Goal: Task Accomplishment & Management: Manage account settings

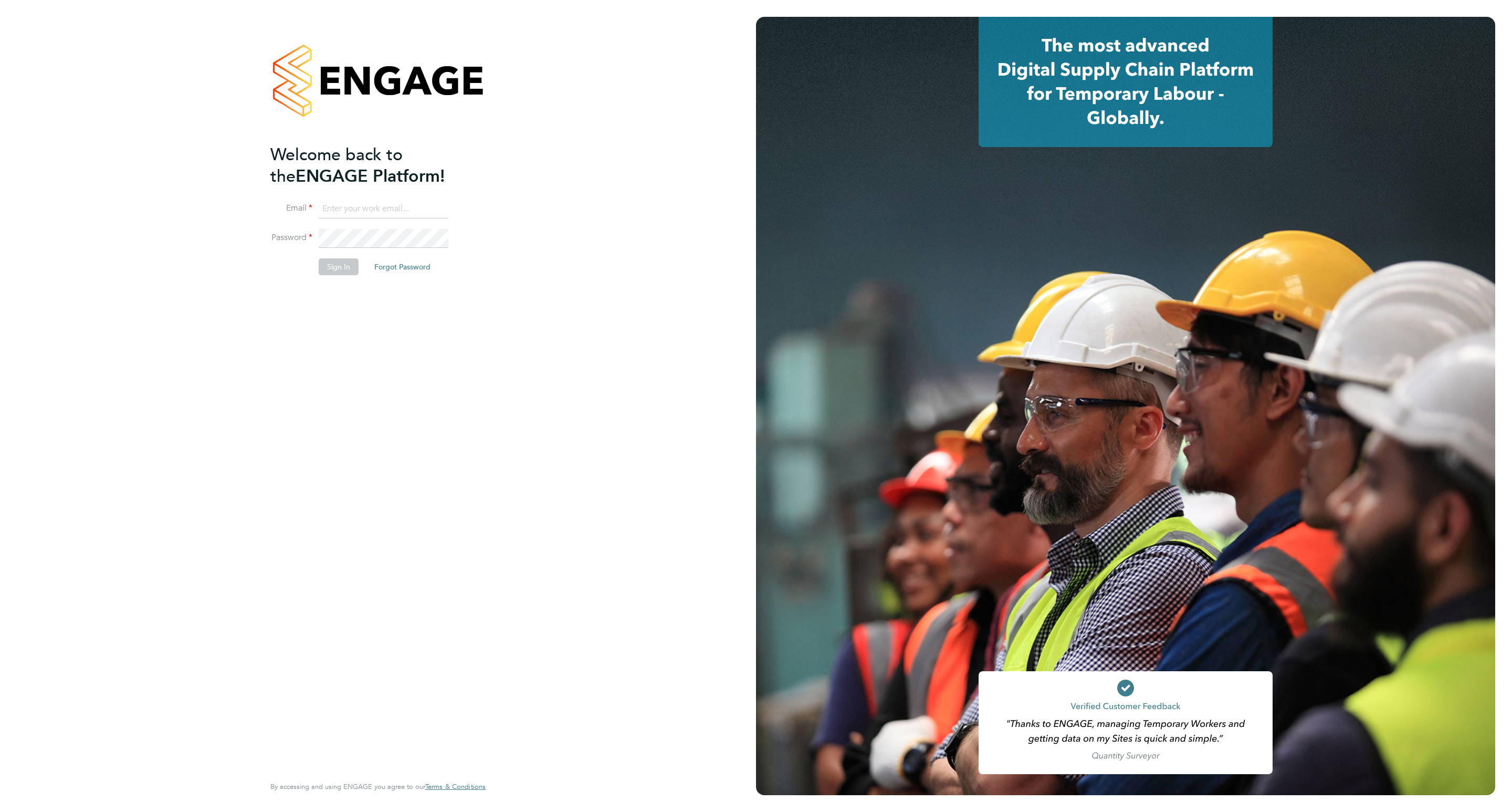
type input "pledingham@psrsolutions.co.uk"
click at [356, 265] on button "Sign In" at bounding box center [339, 267] width 40 height 17
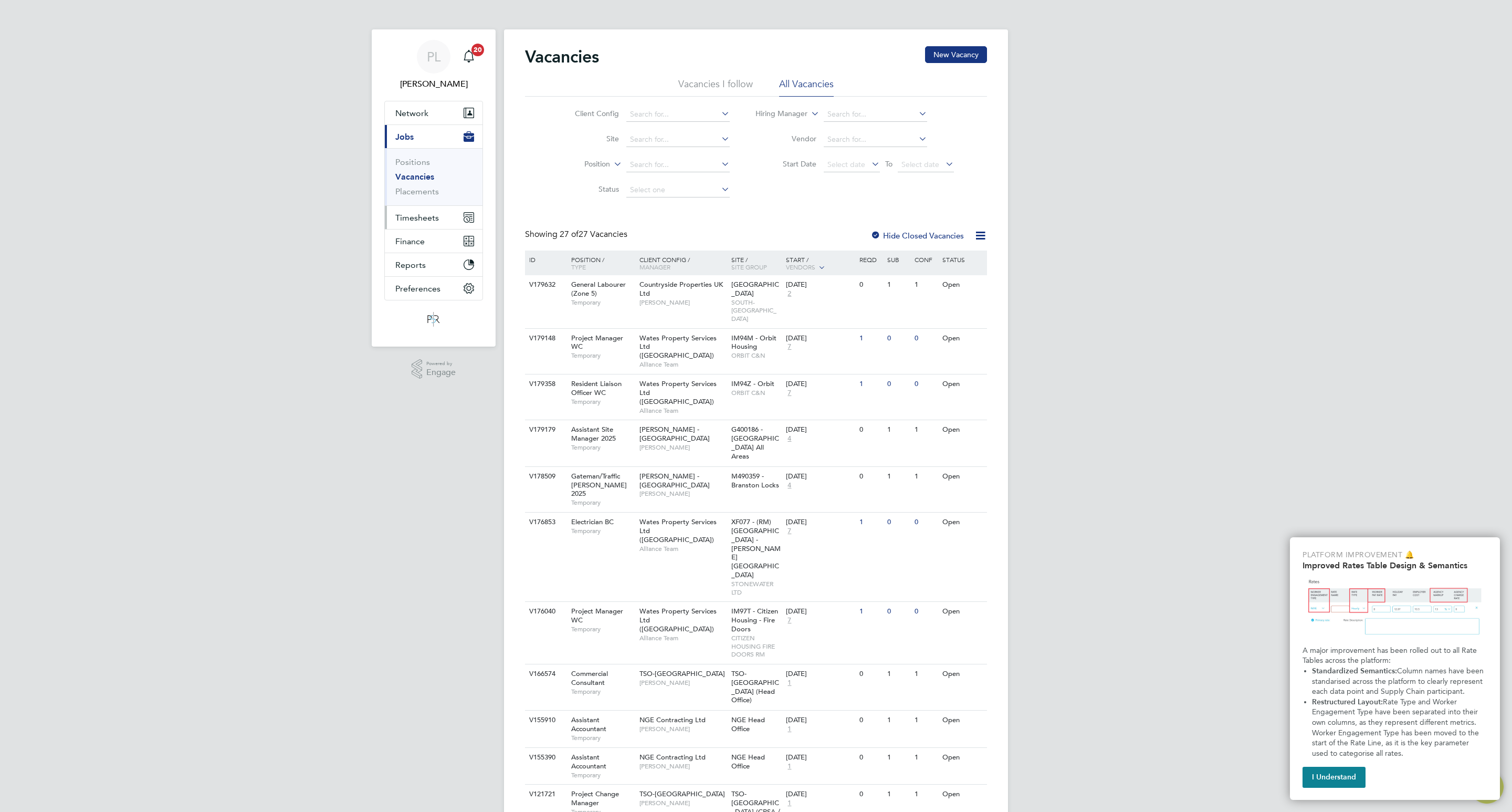
click at [407, 218] on span "Timesheets" at bounding box center [417, 217] width 43 height 10
click at [415, 220] on span "Timesheets" at bounding box center [417, 217] width 43 height 10
click at [422, 183] on link "Timesheets" at bounding box center [417, 186] width 43 height 10
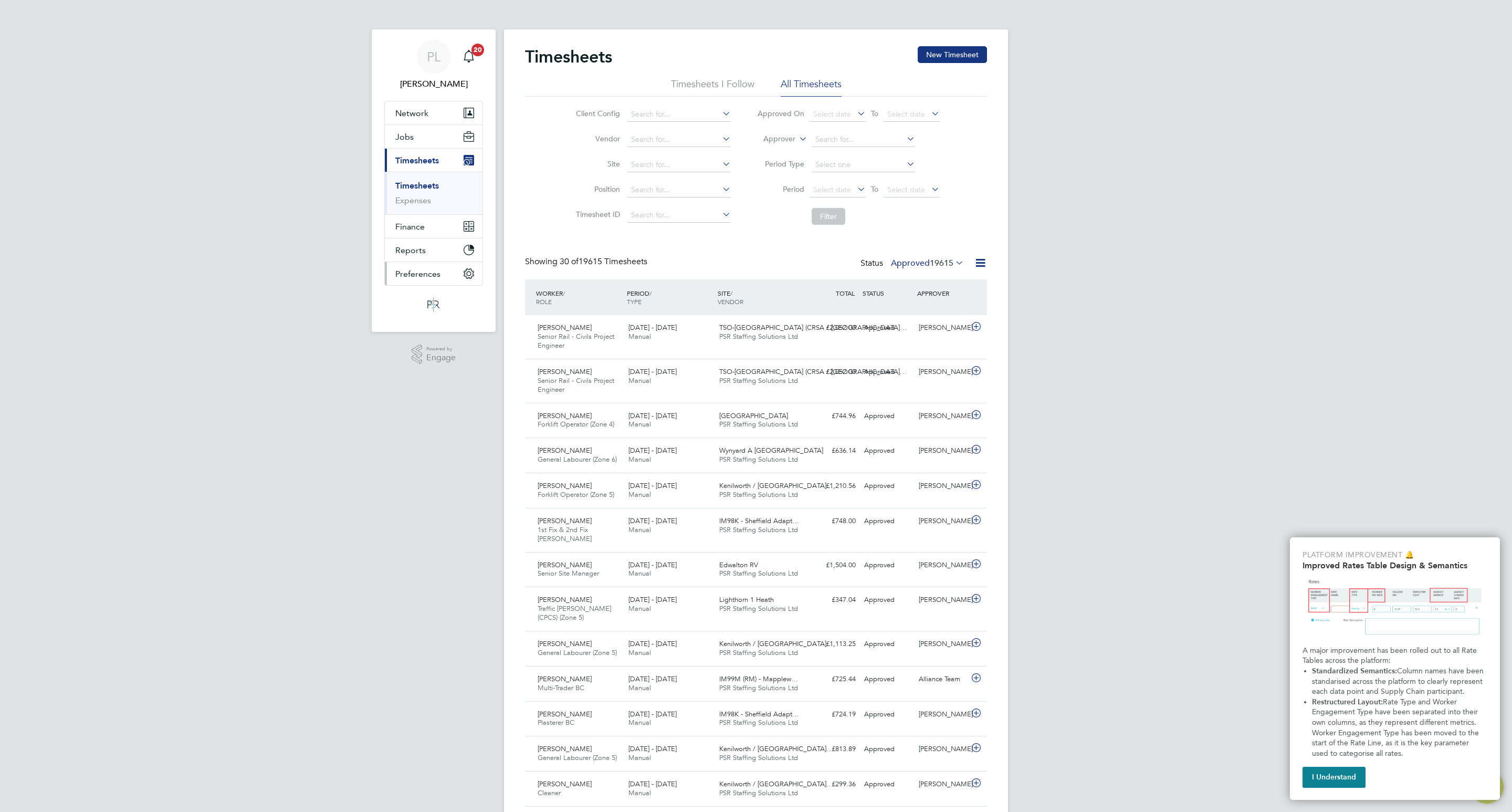
click at [420, 269] on button "Preferences" at bounding box center [434, 273] width 97 height 23
click at [422, 268] on button "Preferences" at bounding box center [434, 273] width 97 height 23
click at [424, 257] on link "My Business" at bounding box center [419, 256] width 47 height 10
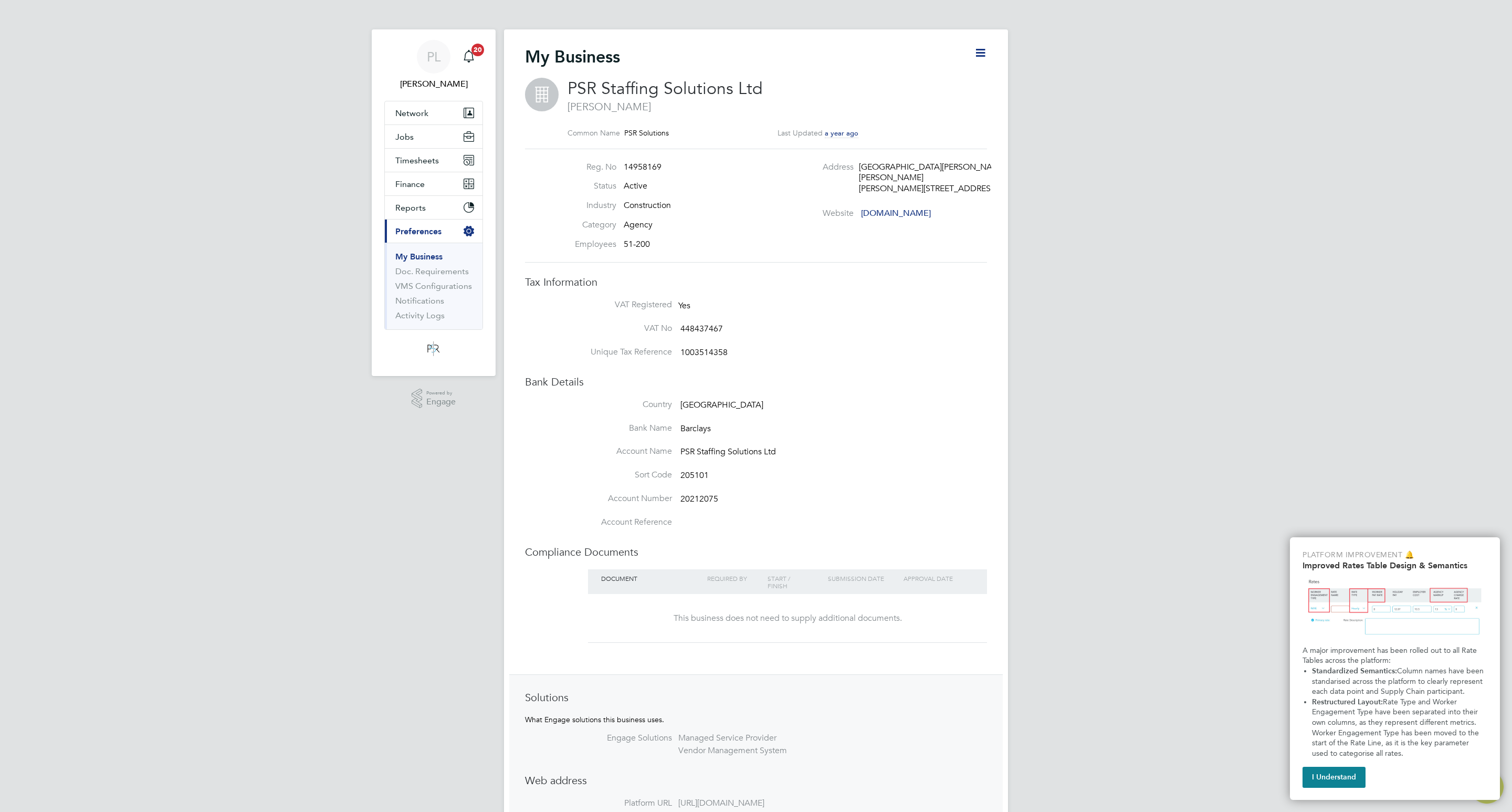
click at [980, 50] on icon at bounding box center [980, 53] width 13 height 13
click at [471, 156] on icon "Main navigation" at bounding box center [469, 160] width 11 height 11
click at [432, 202] on button "Reports" at bounding box center [434, 207] width 97 height 23
click at [426, 112] on span "Network" at bounding box center [412, 113] width 33 height 10
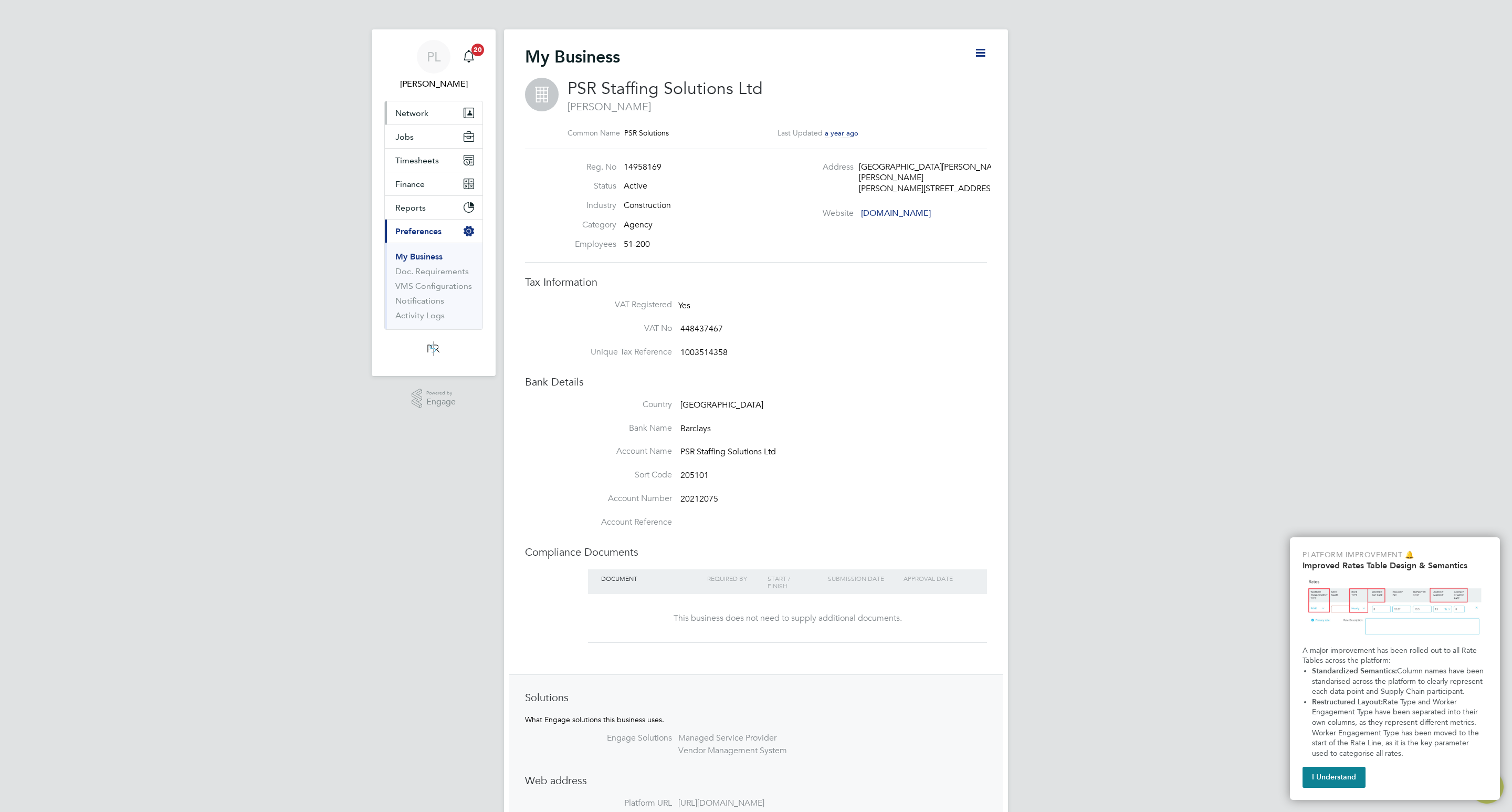
click at [413, 106] on button "Network" at bounding box center [434, 113] width 97 height 23
click at [406, 221] on span "Jobs" at bounding box center [404, 223] width 18 height 10
click at [980, 48] on icon at bounding box center [980, 53] width 13 height 13
click at [947, 73] on li "Edit Business e" at bounding box center [954, 78] width 62 height 15
type input "[GEOGRAPHIC_DATA]"
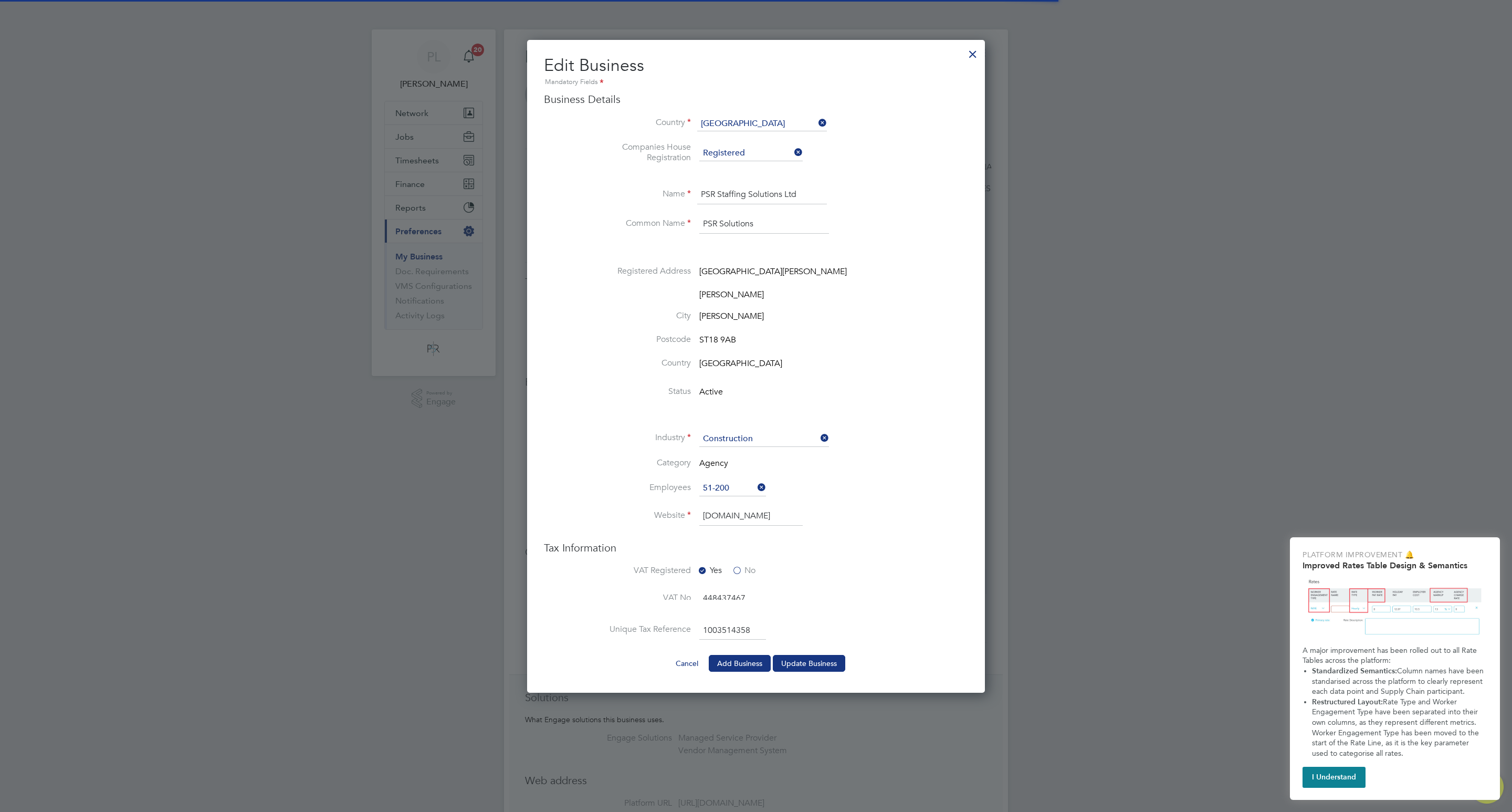
scroll to position [1453, 458]
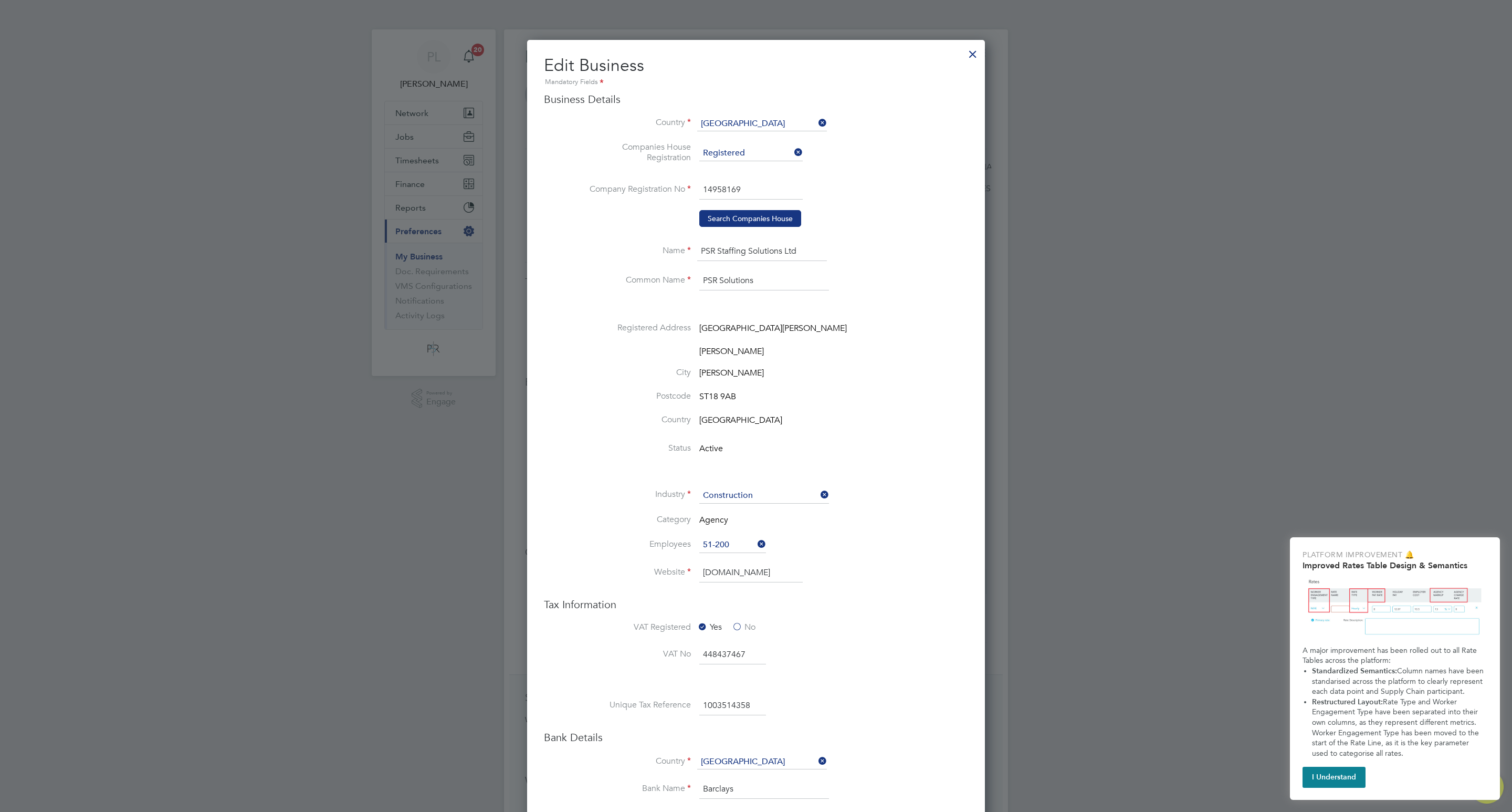
click at [973, 49] on div at bounding box center [973, 52] width 19 height 19
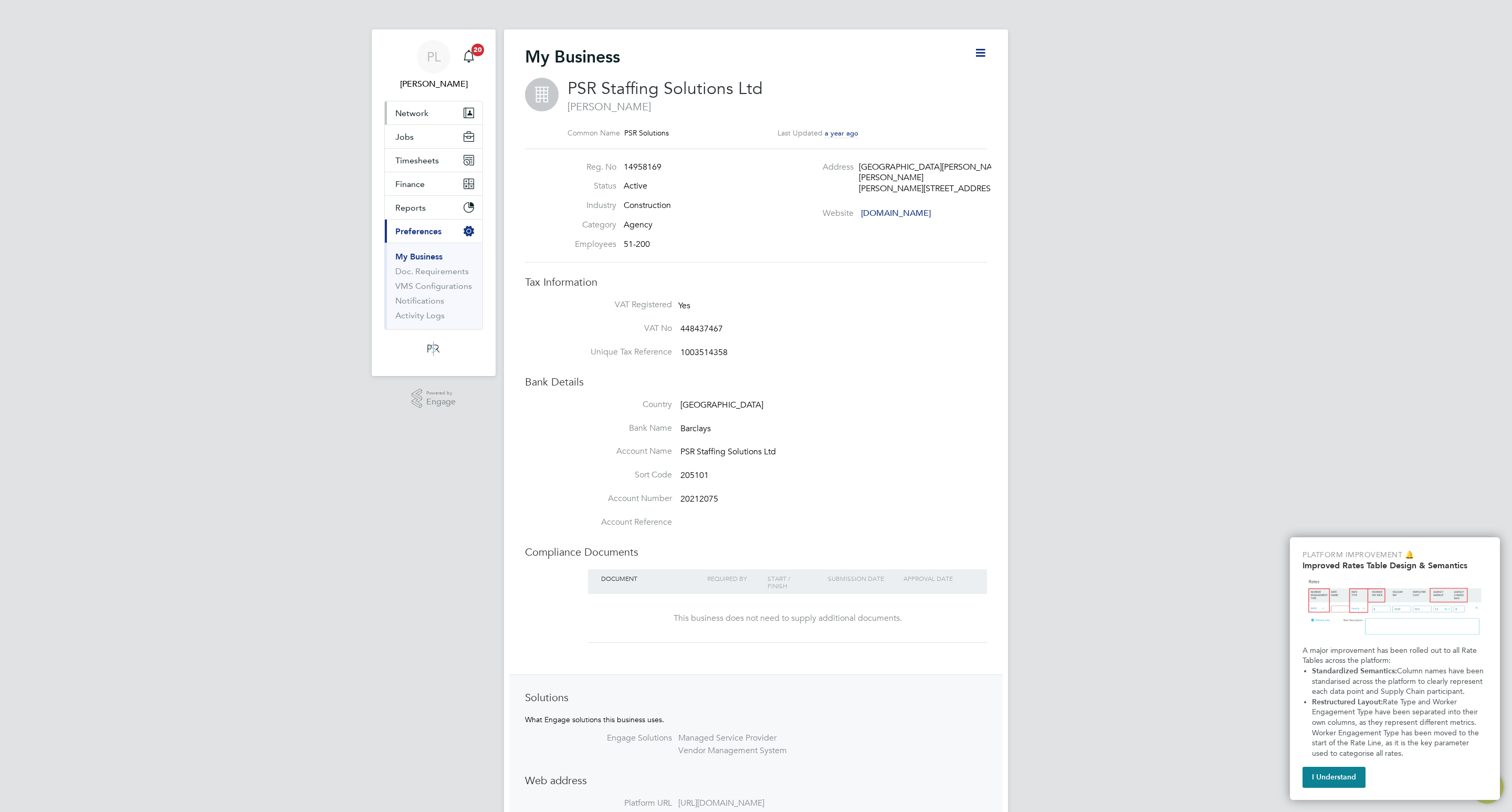
click at [411, 103] on button "Network" at bounding box center [434, 113] width 97 height 23
click at [407, 153] on link "Businesses" at bounding box center [416, 153] width 41 height 10
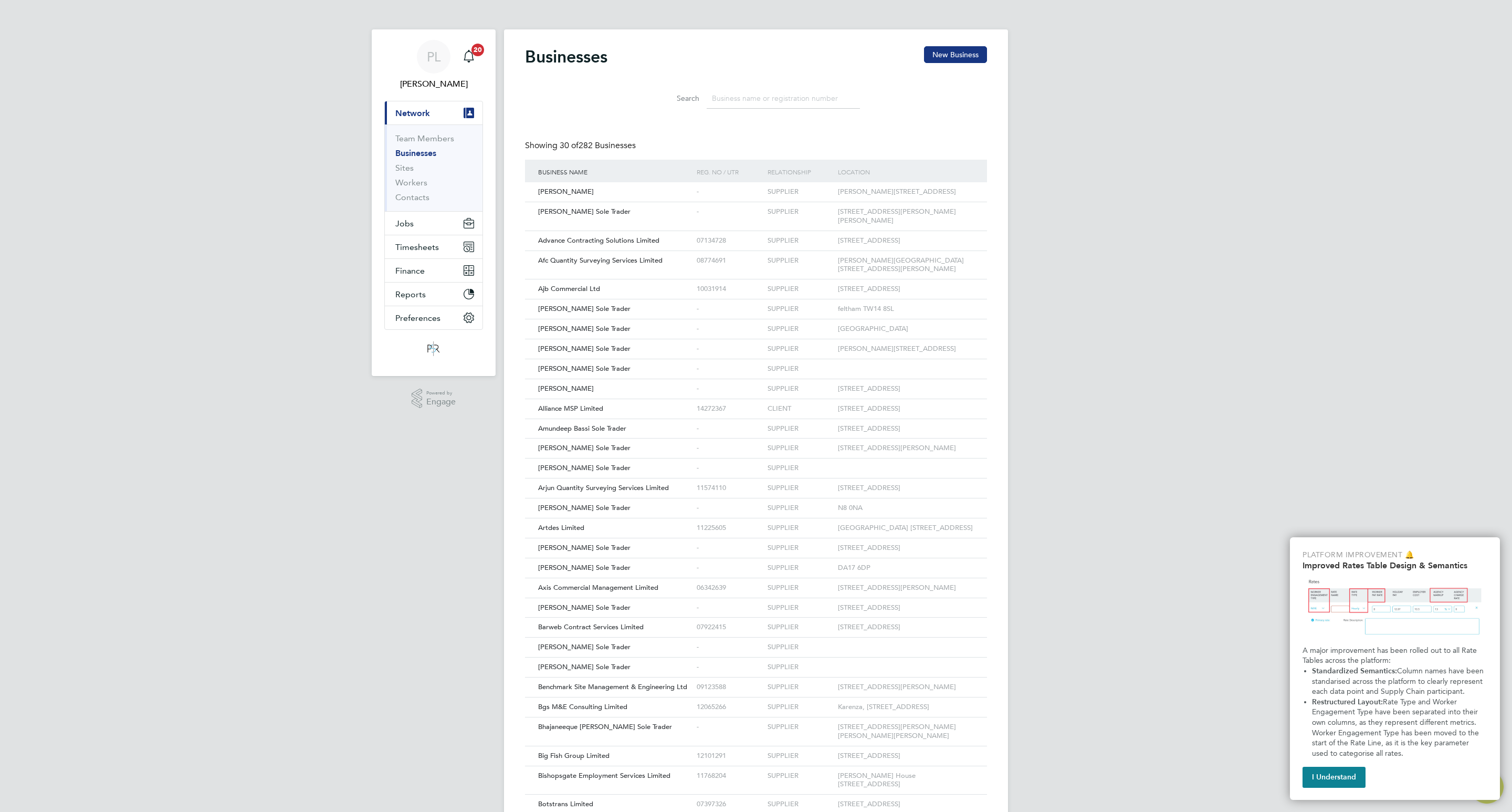
scroll to position [19, 160]
click at [748, 96] on input at bounding box center [783, 98] width 153 height 21
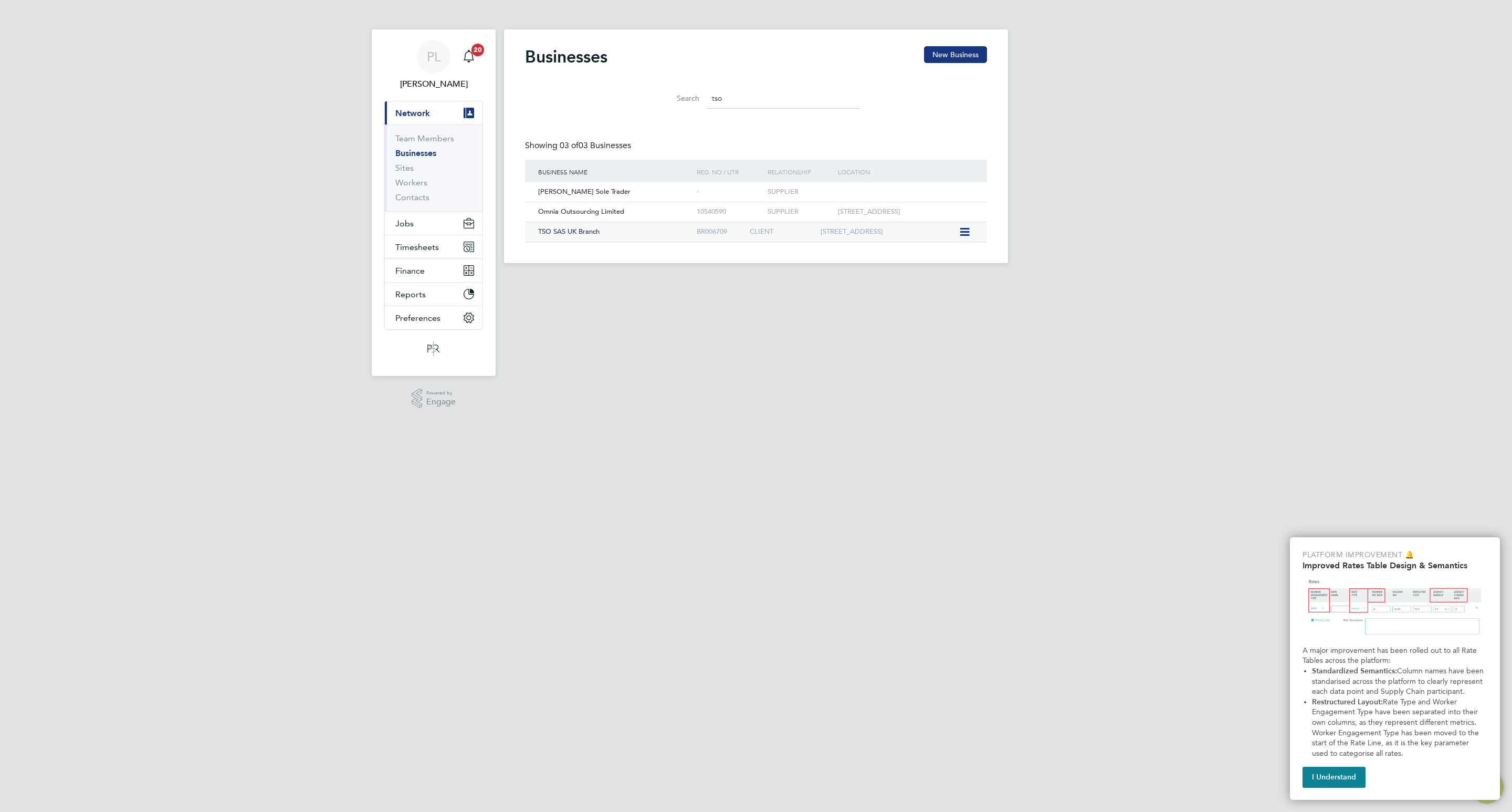
type input "tso"
click at [565, 230] on span "TSO SAS UK Branch" at bounding box center [569, 231] width 62 height 9
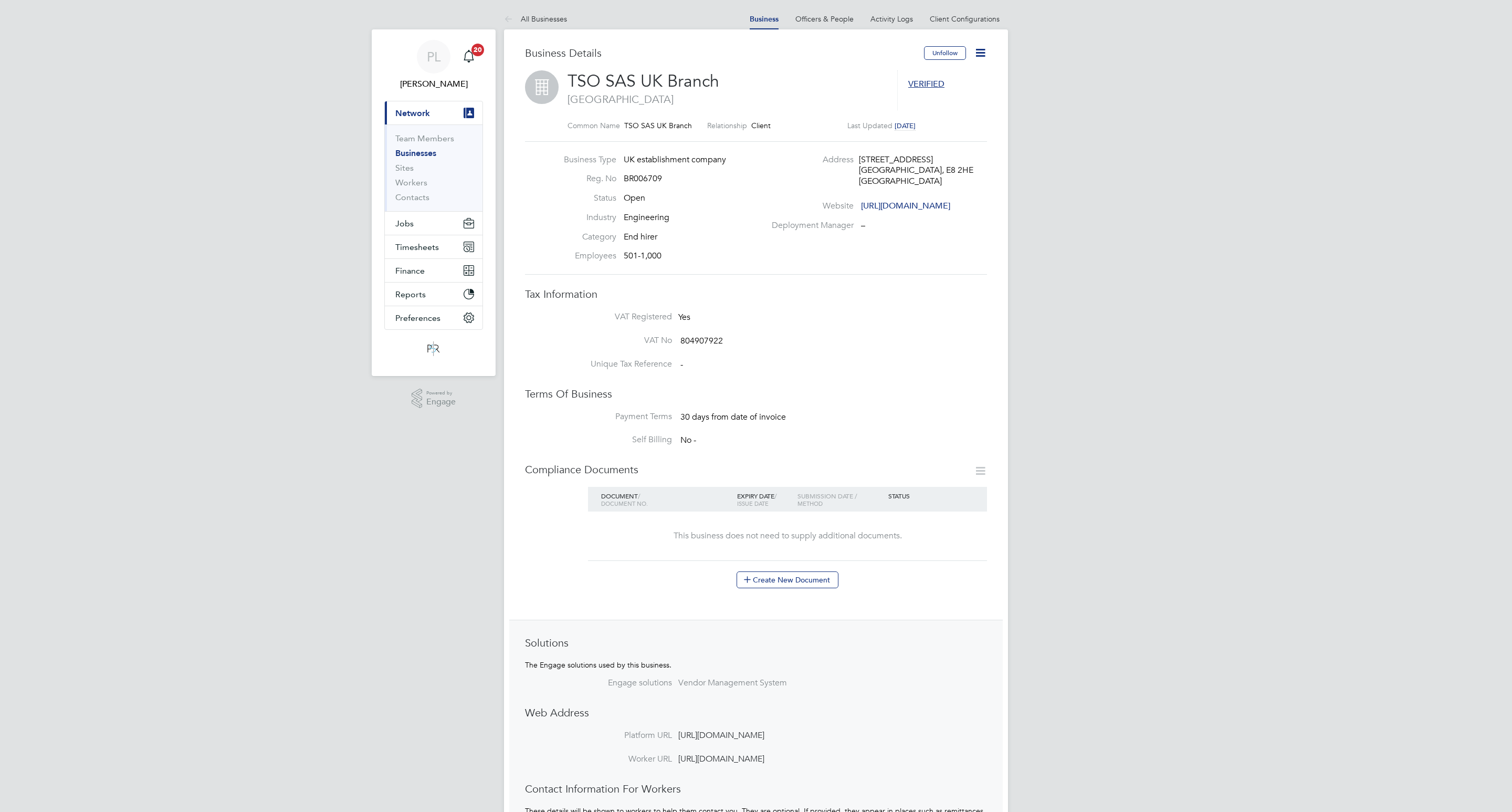
click at [980, 52] on icon at bounding box center [980, 53] width 13 height 13
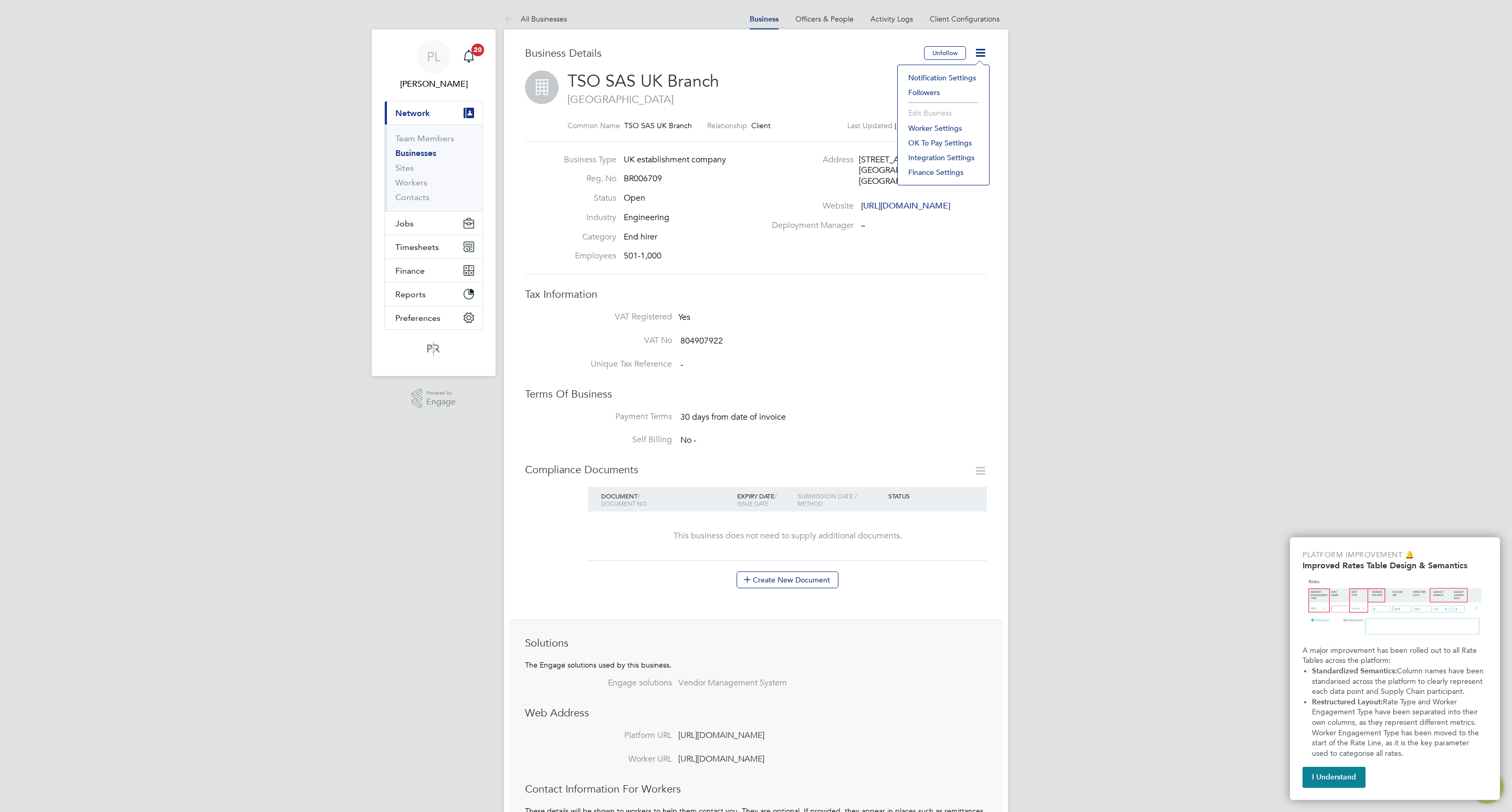
click at [824, 87] on h2 "TSO SAS UK Branch London" at bounding box center [727, 88] width 319 height 36
click at [934, 14] on link "Client Configurations" at bounding box center [964, 19] width 70 height 9
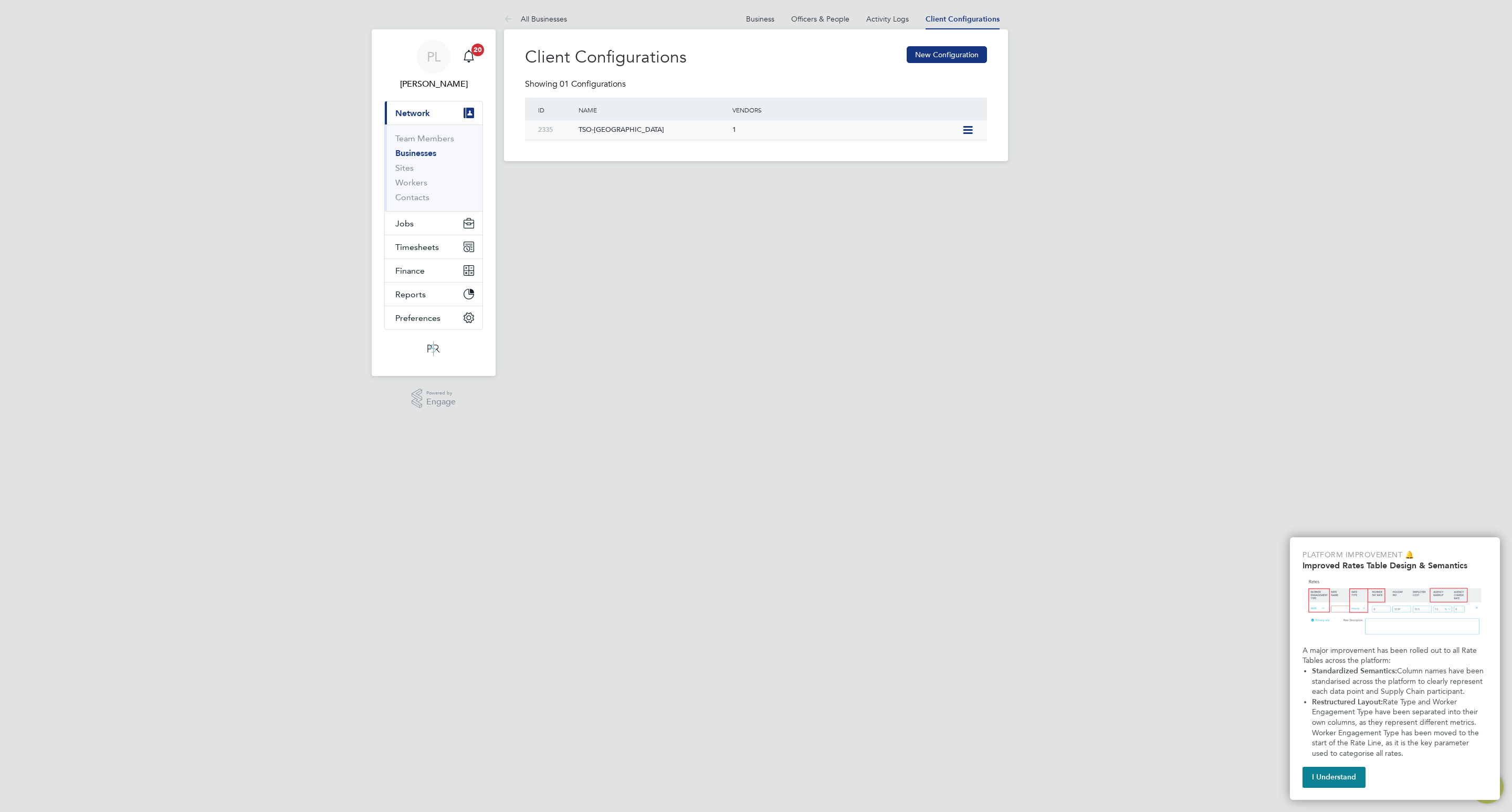
click at [824, 127] on div "1" at bounding box center [844, 130] width 230 height 19
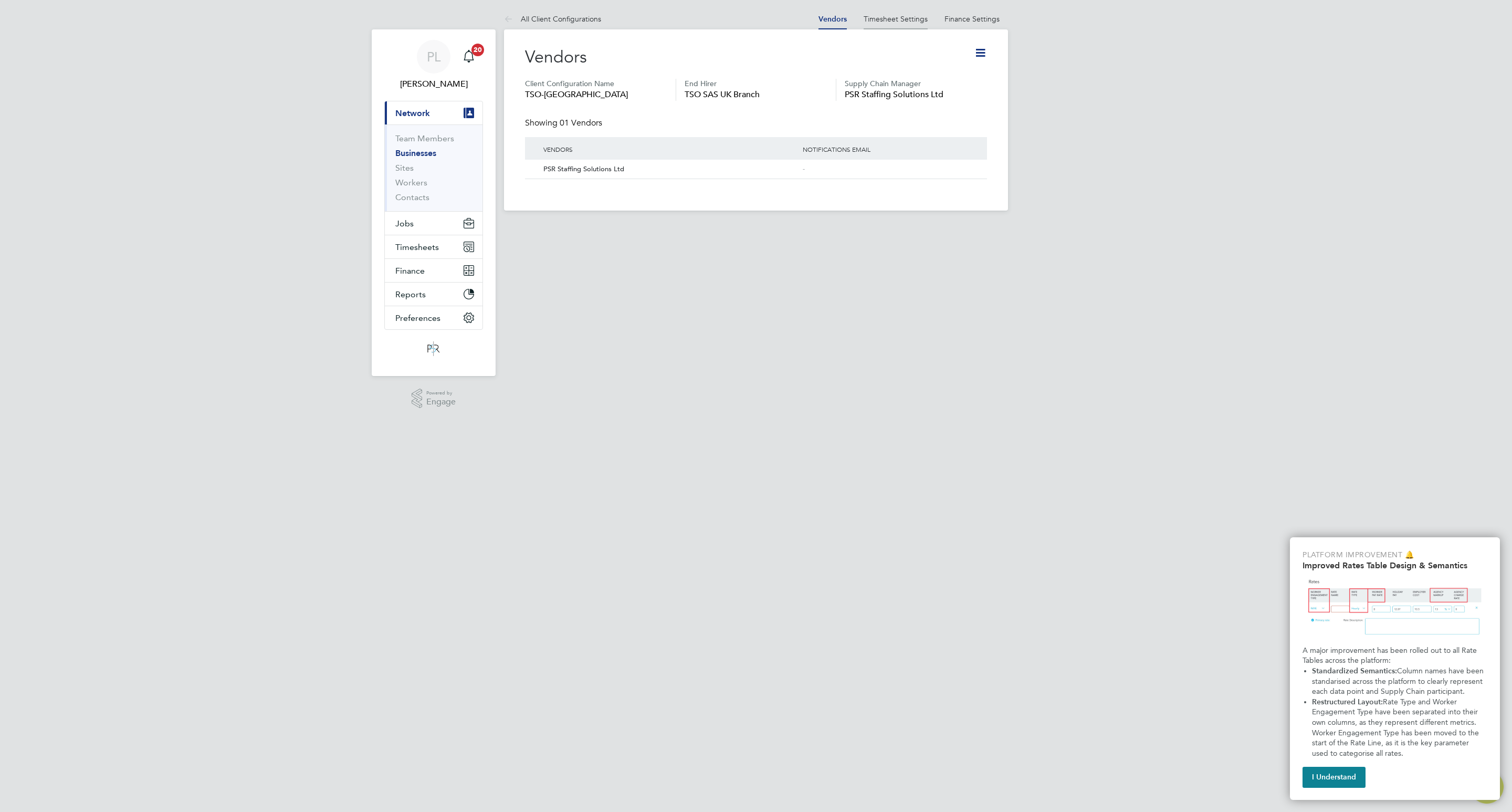
click at [898, 18] on link "Timesheet Settings" at bounding box center [895, 19] width 64 height 9
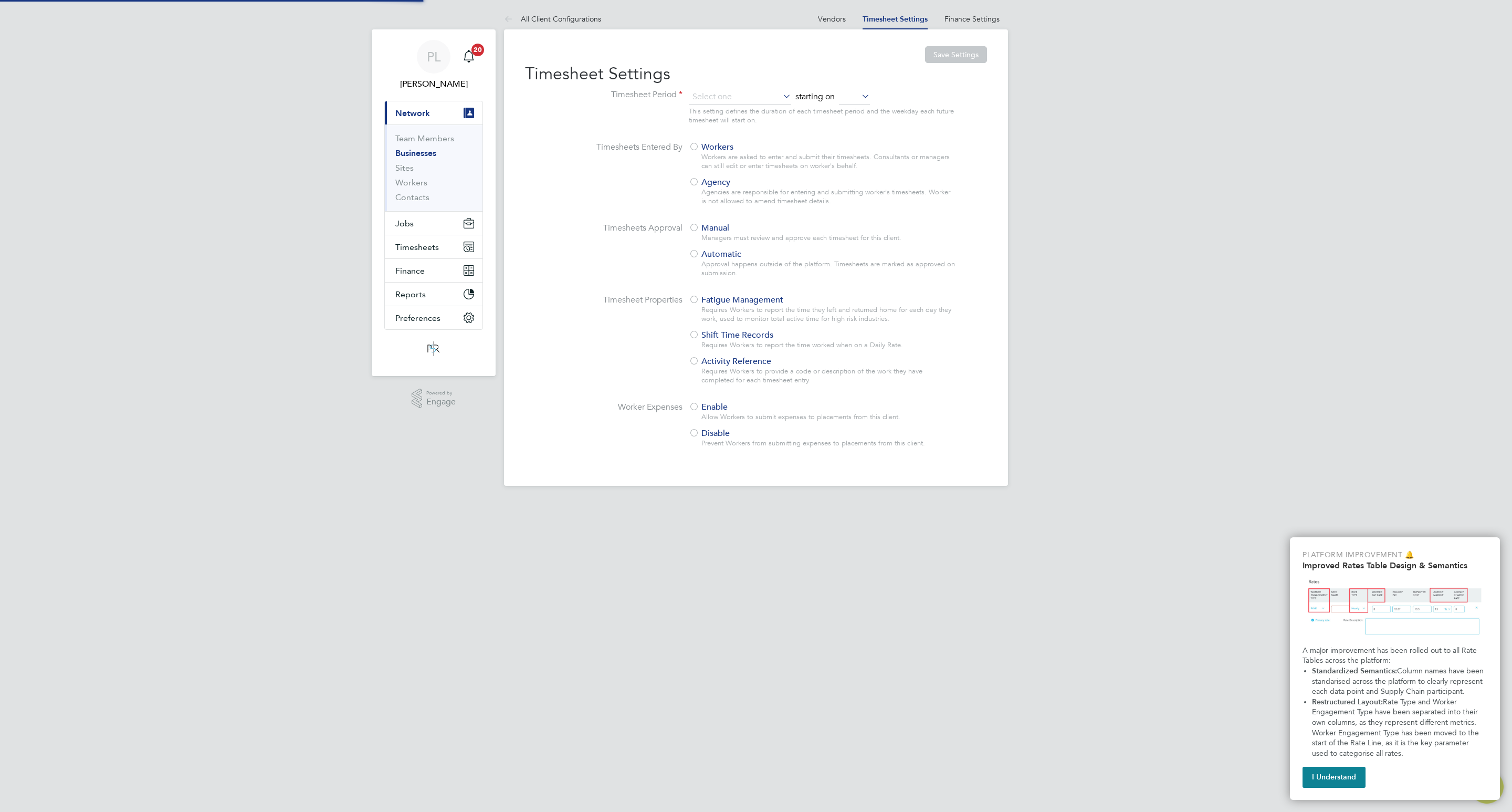
type input "Weekly"
click at [968, 18] on link "Finance Settings" at bounding box center [972, 19] width 55 height 9
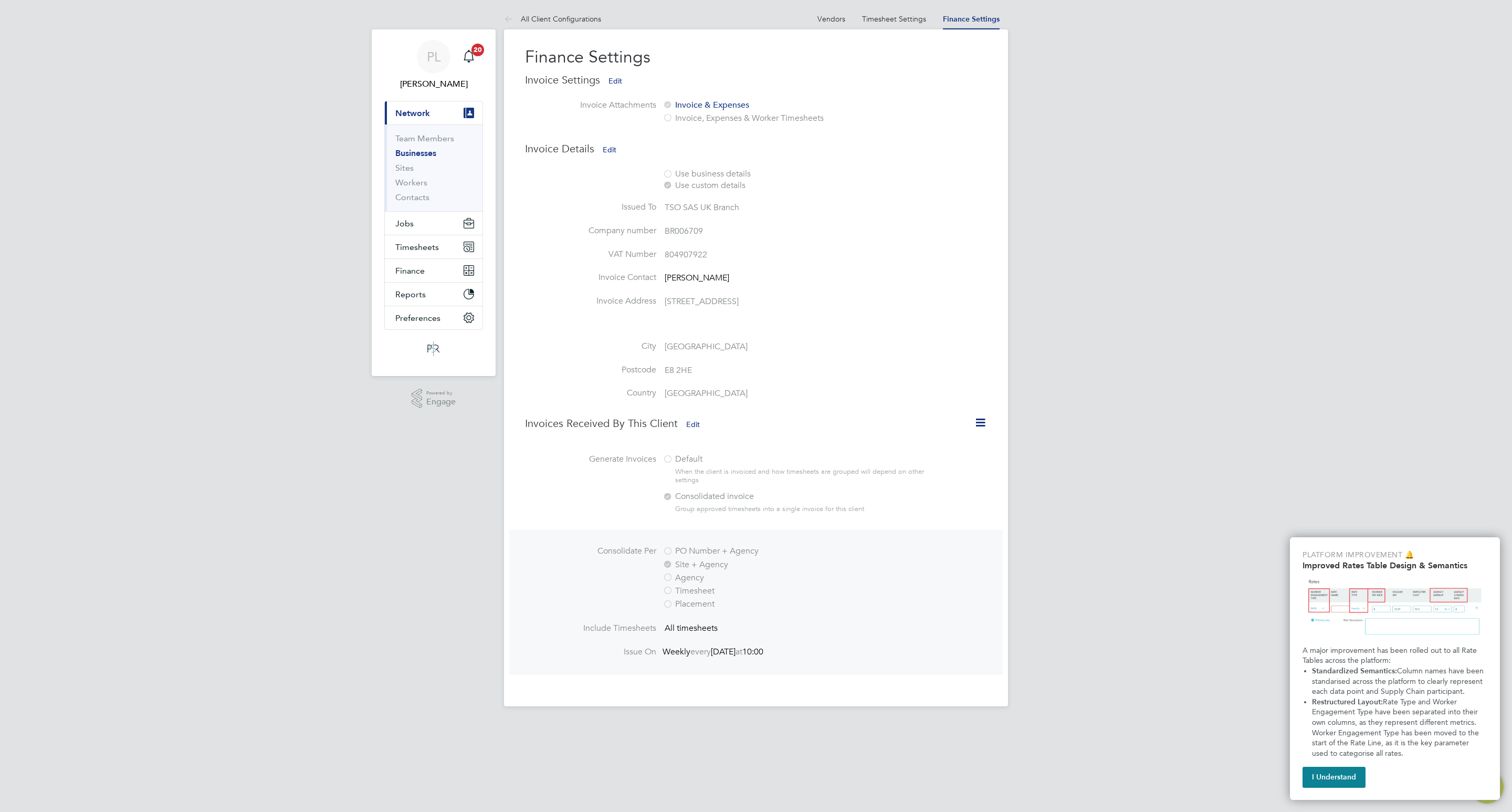
click at [906, 15] on link "Timesheet Settings" at bounding box center [894, 19] width 64 height 9
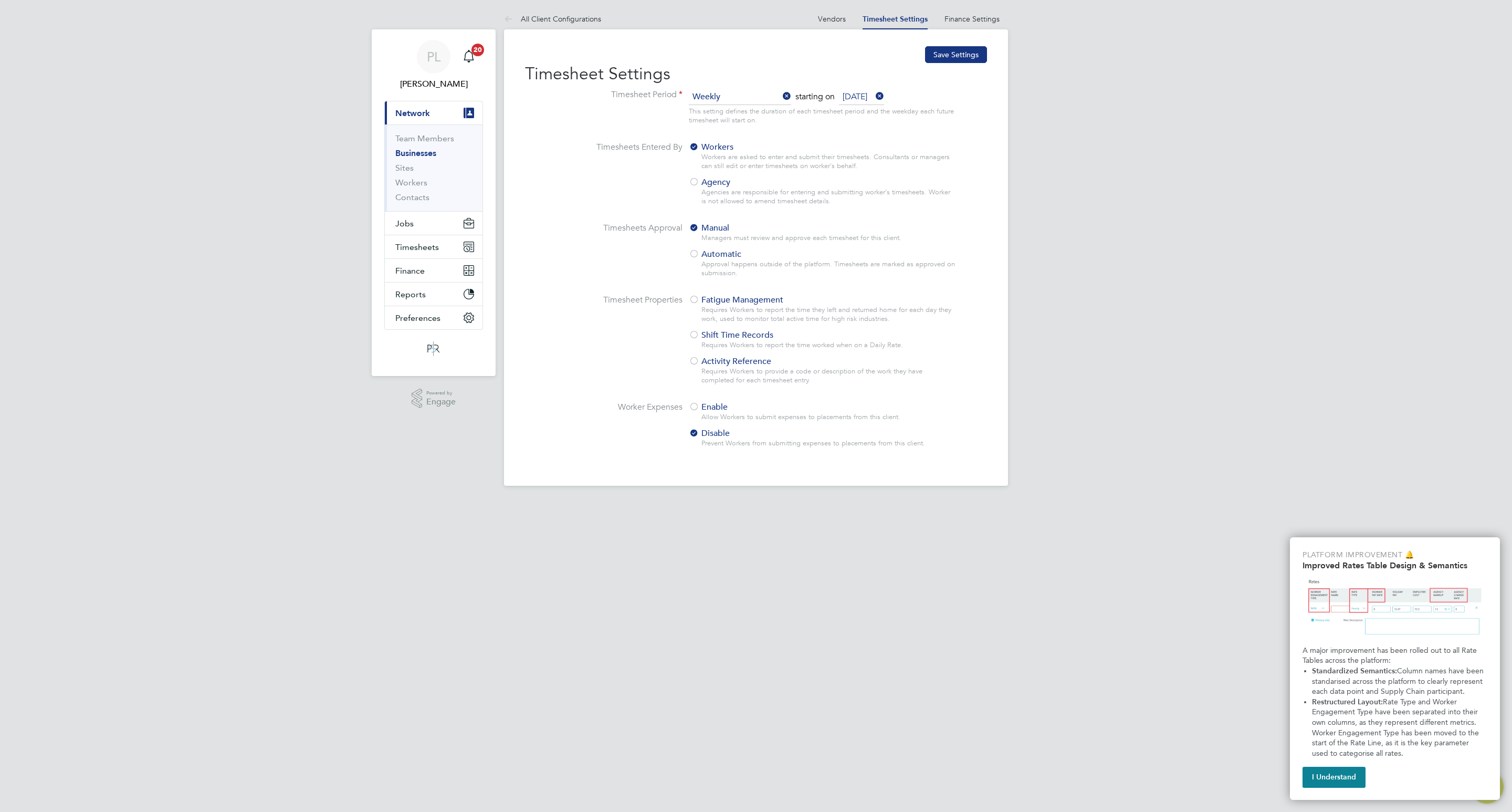
click at [839, 166] on div "Workers are asked to enter and submit their timesheets. Consultants or managers…" at bounding box center [829, 161] width 255 height 18
